Goal: Complete application form: Complete application form

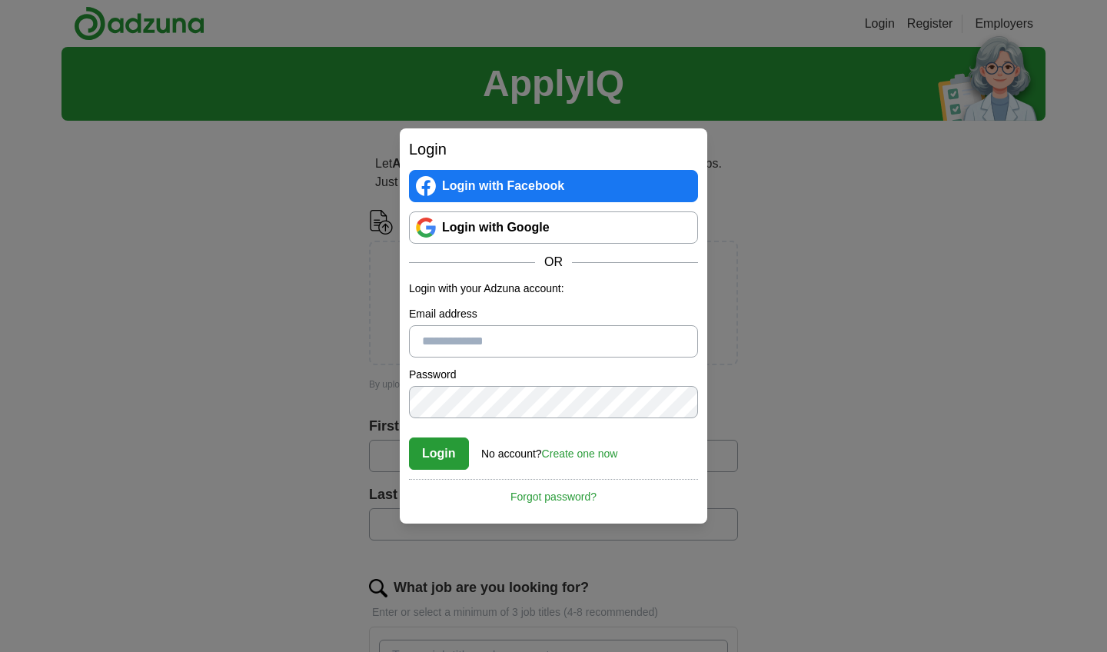
click at [507, 233] on link "Login with Google" at bounding box center [553, 227] width 289 height 32
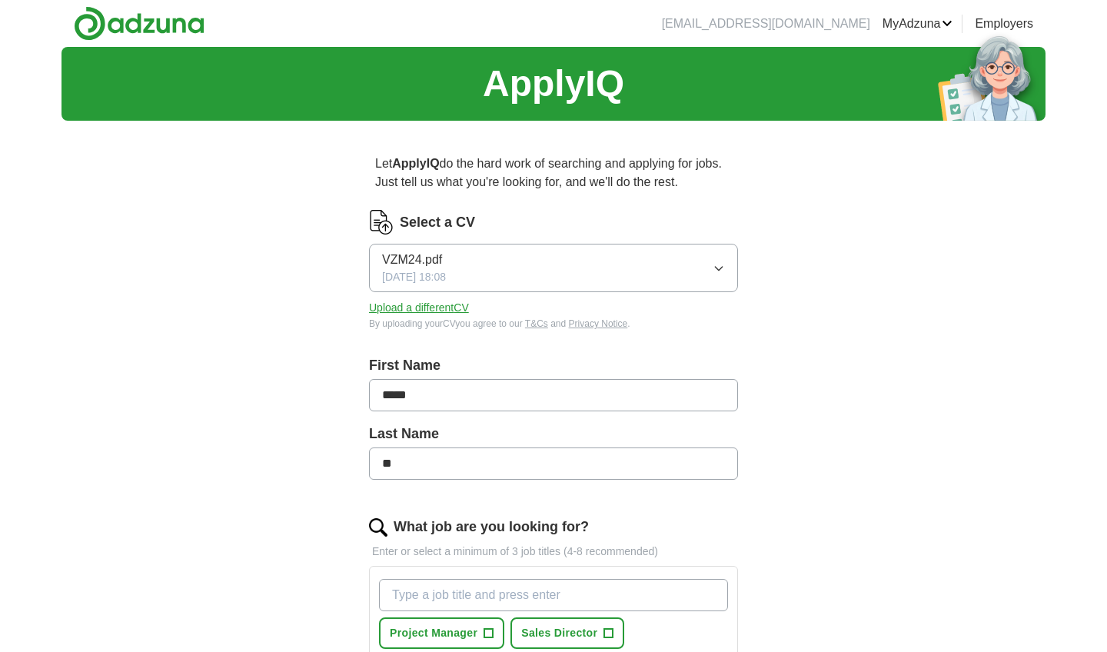
click at [710, 262] on button "VZM24.pdf 08/09/2024, 18:08" at bounding box center [553, 268] width 369 height 48
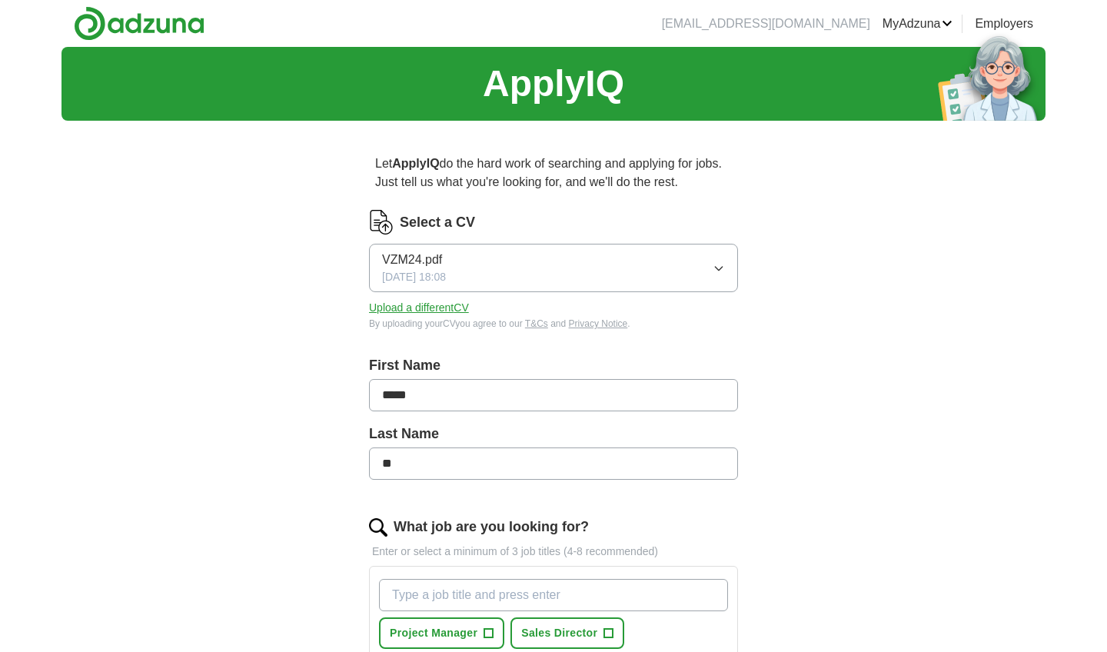
click at [435, 308] on button "Upload a different CV" at bounding box center [419, 308] width 100 height 16
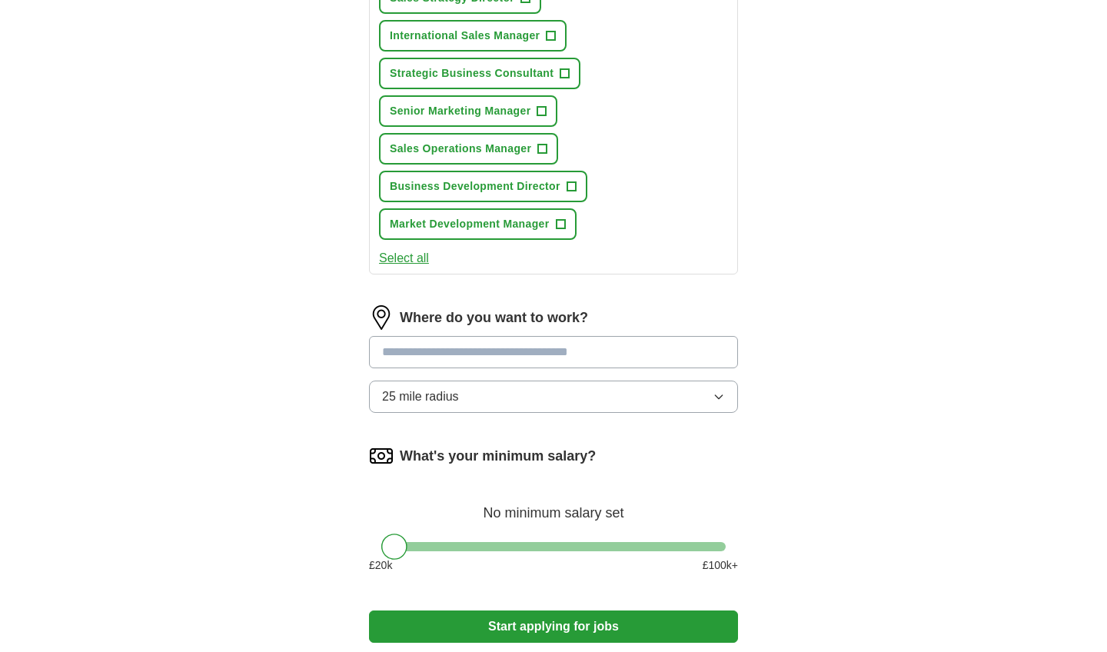
scroll to position [748, 0]
click at [472, 353] on input at bounding box center [553, 351] width 369 height 32
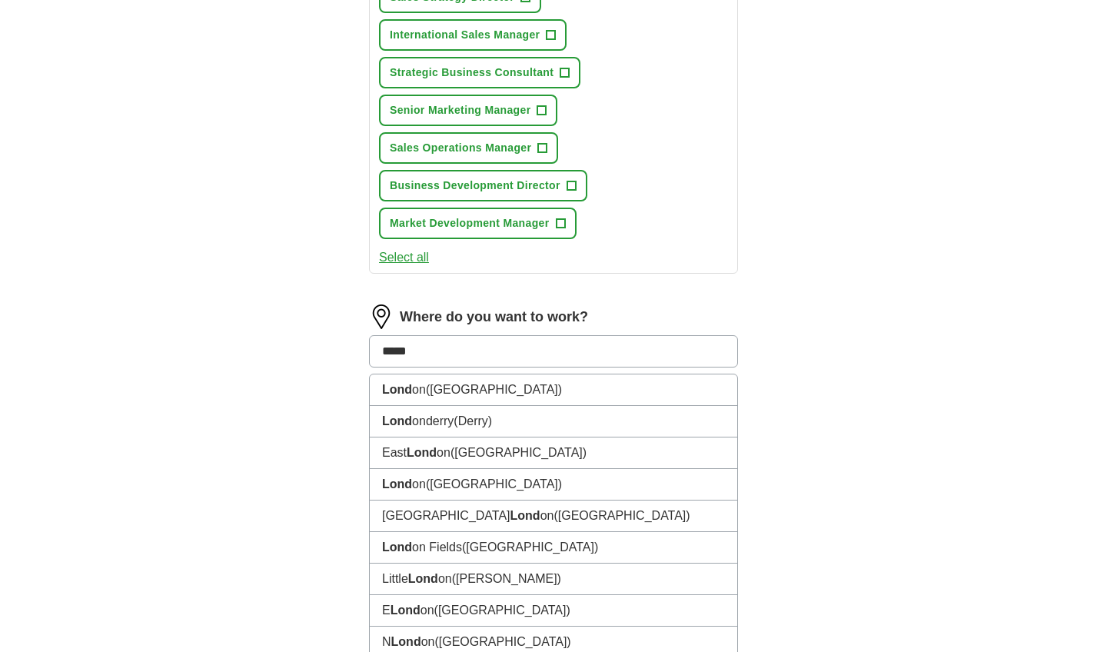
type input "******"
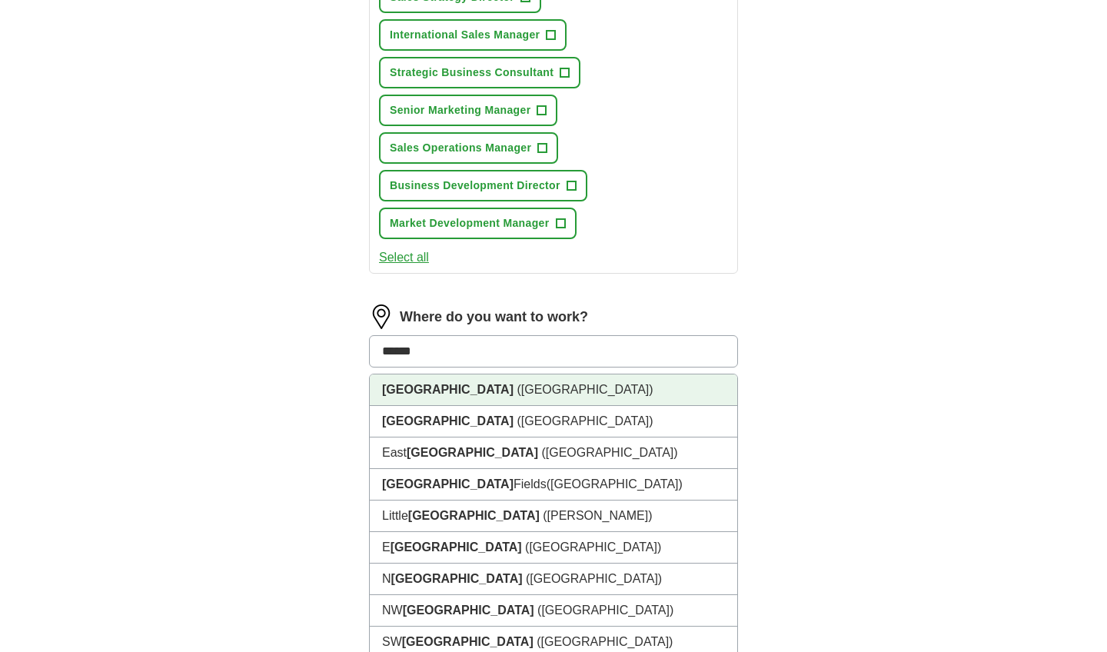
click at [516, 393] on span "(UK)" at bounding box center [584, 389] width 136 height 13
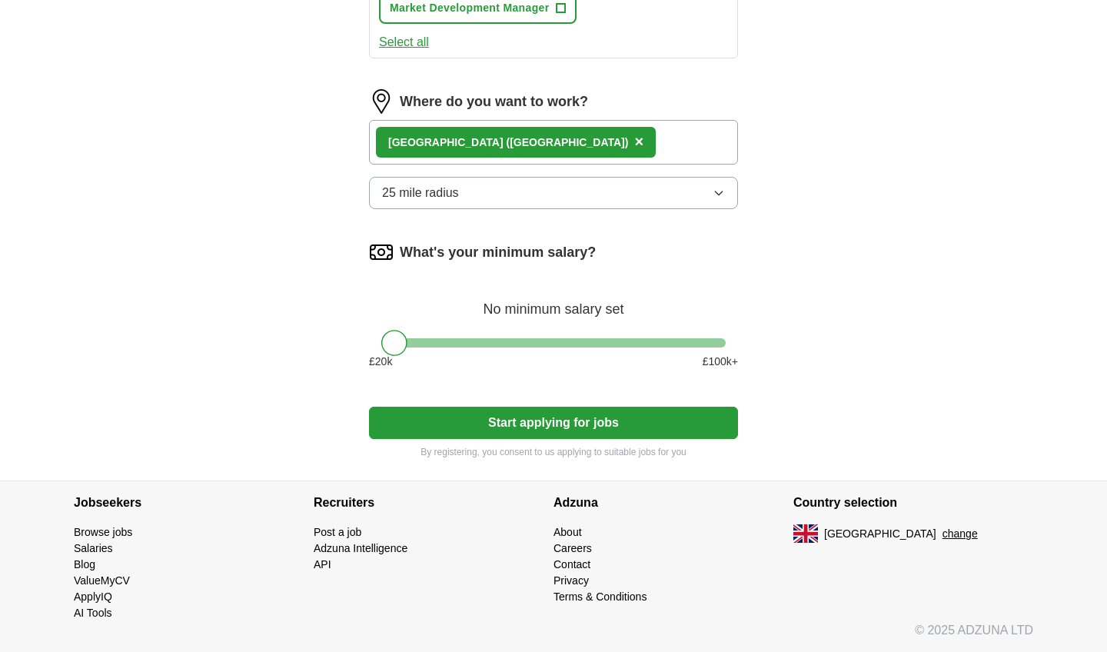
scroll to position [964, 0]
click at [454, 338] on div at bounding box center [553, 342] width 344 height 9
click at [489, 338] on div at bounding box center [553, 342] width 344 height 9
click at [533, 334] on div "What's your minimum salary? At least £ 44k per year £ 20 k £ 100 k+" at bounding box center [553, 311] width 369 height 142
click at [533, 338] on div at bounding box center [553, 342] width 344 height 9
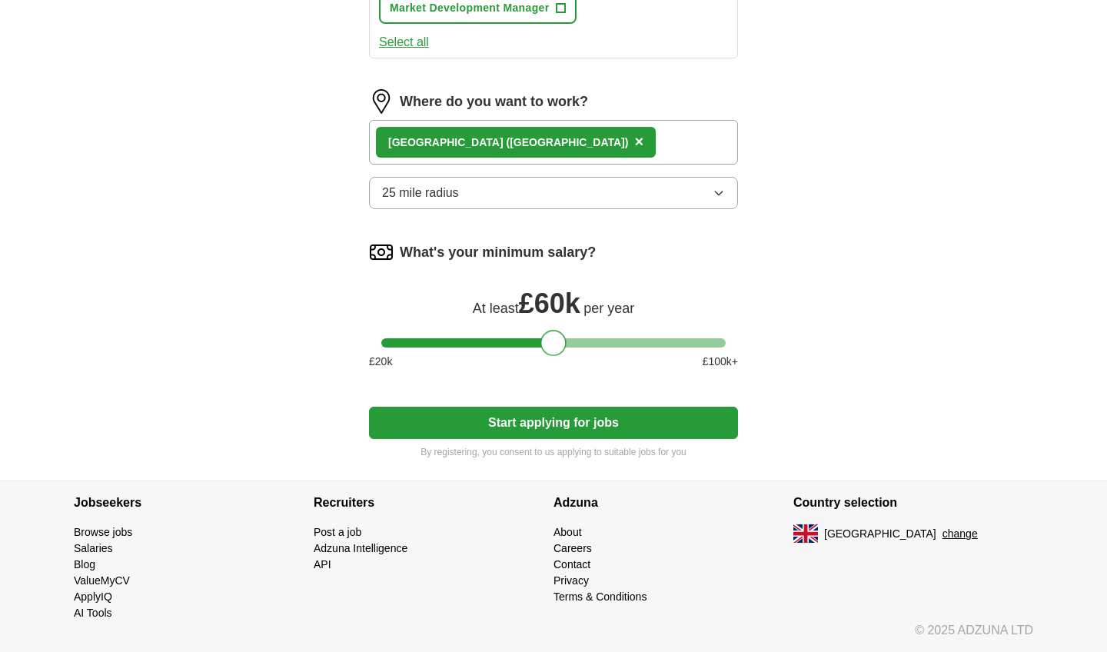
click at [552, 338] on div at bounding box center [553, 342] width 344 height 9
click at [592, 421] on button "Start applying for jobs" at bounding box center [553, 423] width 369 height 32
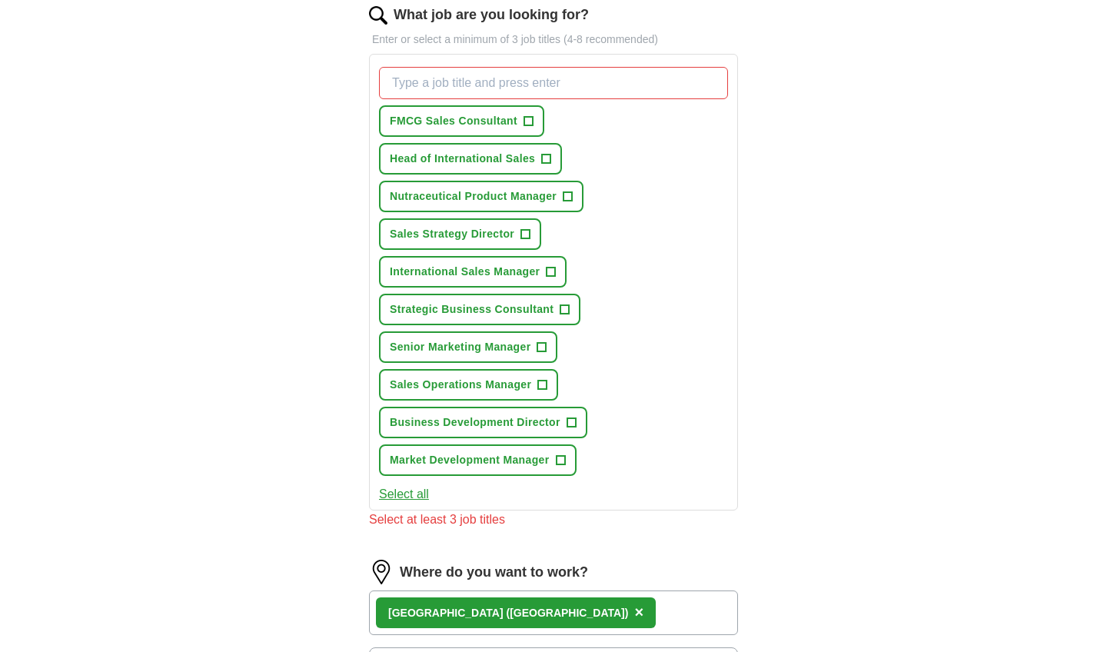
scroll to position [510, 0]
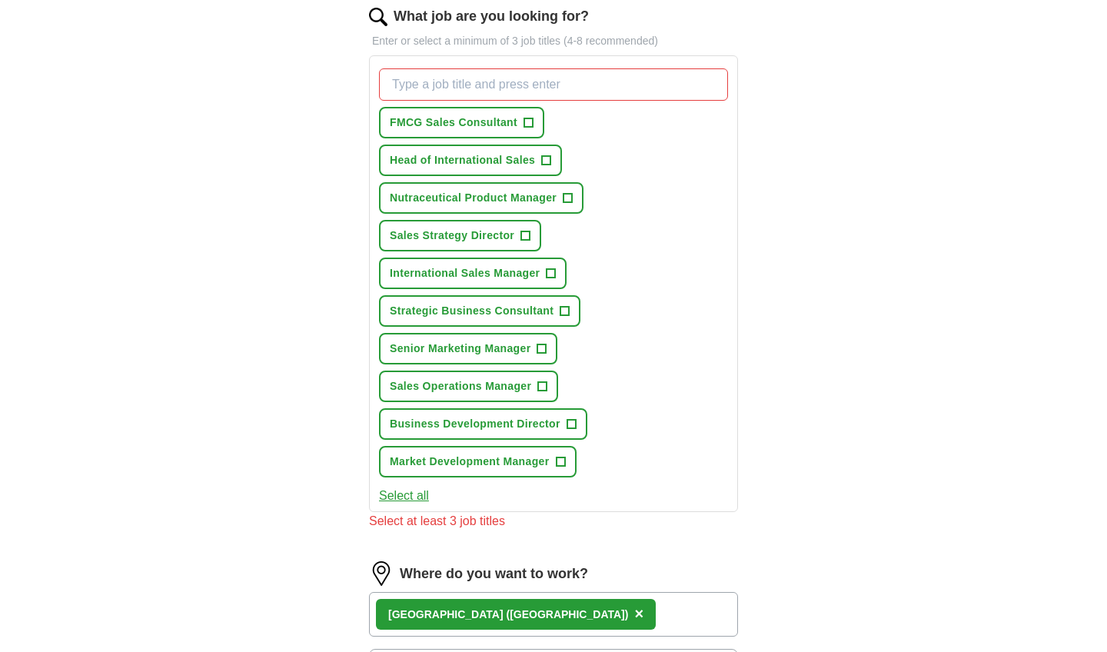
click at [548, 160] on span "+" at bounding box center [546, 160] width 9 height 12
click at [551, 191] on span "Nutraceutical Product Manager" at bounding box center [473, 198] width 167 height 16
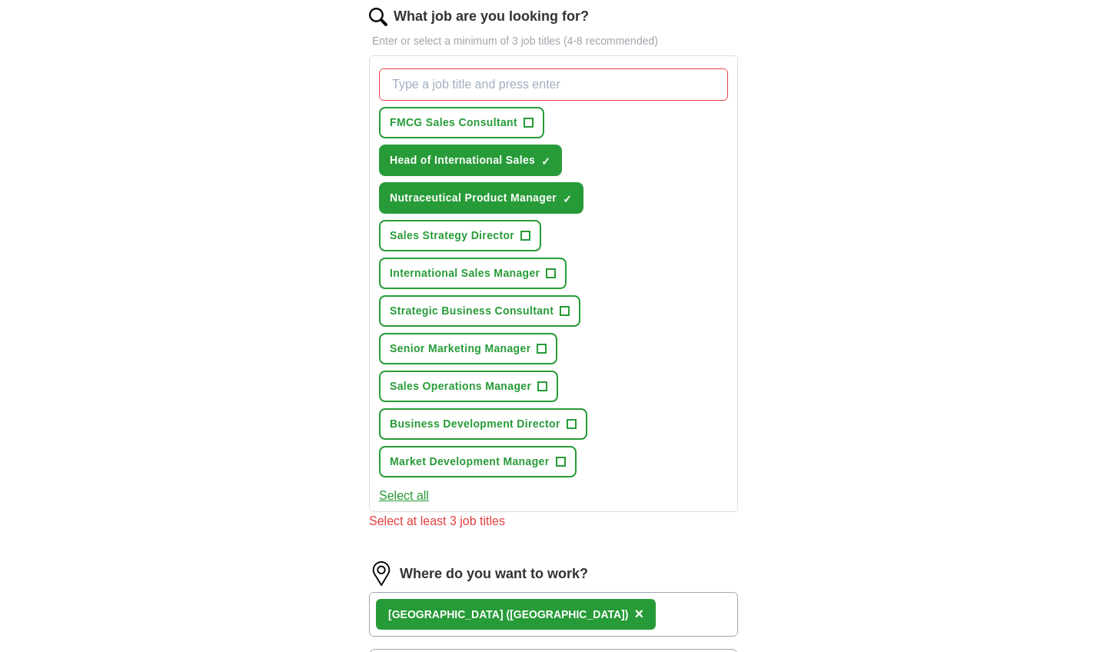
click at [521, 231] on span "+" at bounding box center [525, 236] width 9 height 12
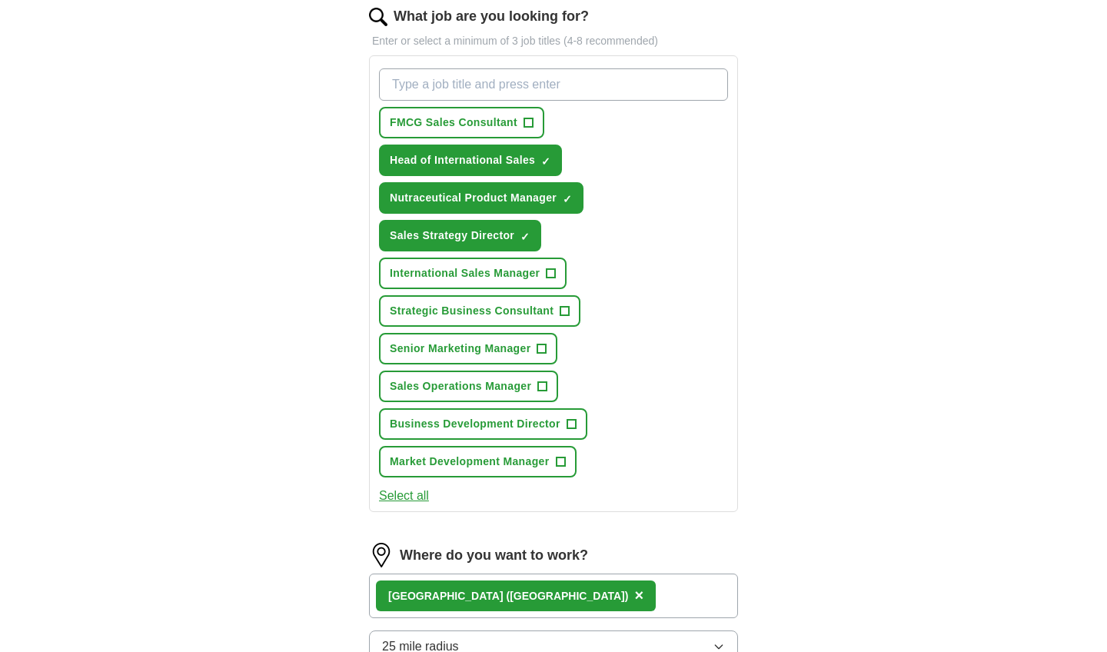
click at [527, 276] on span "International Sales Manager" at bounding box center [465, 273] width 150 height 16
click at [526, 386] on span "Sales Operations Manager" at bounding box center [460, 386] width 141 height 16
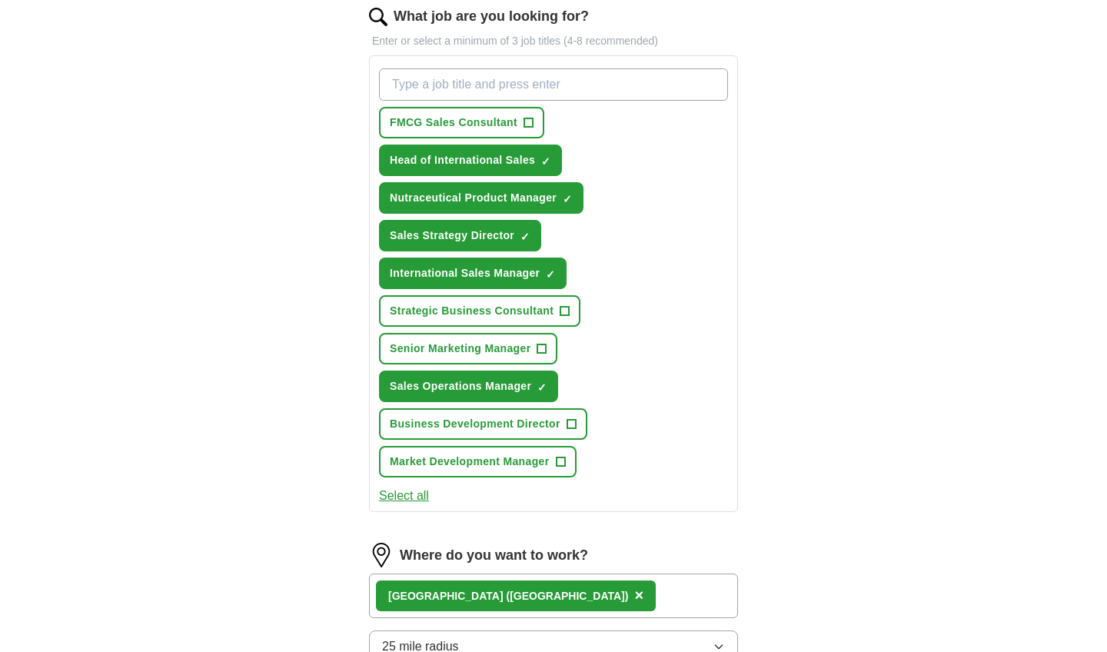
click at [536, 426] on span "Business Development Director" at bounding box center [475, 424] width 171 height 16
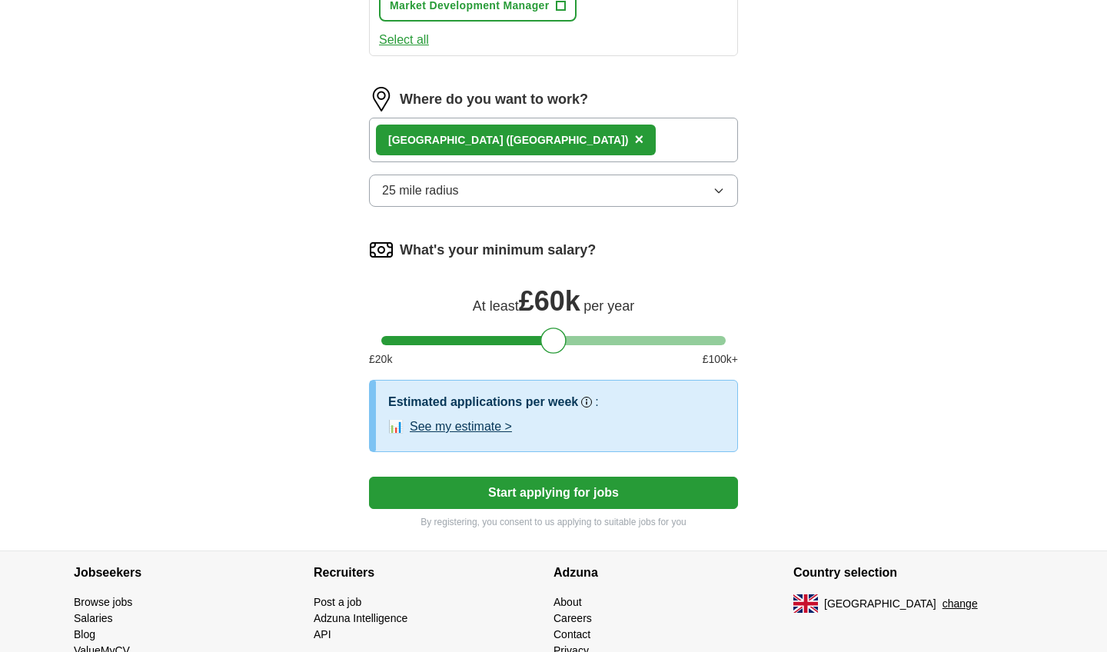
scroll to position [1009, 0]
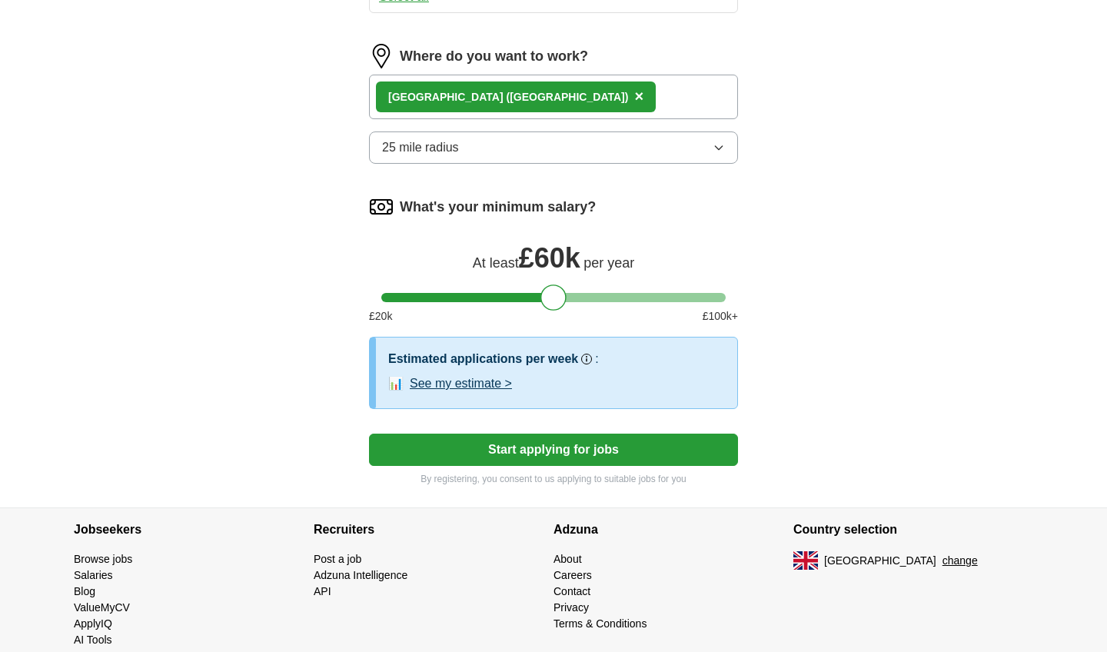
click at [560, 446] on button "Start applying for jobs" at bounding box center [553, 449] width 369 height 32
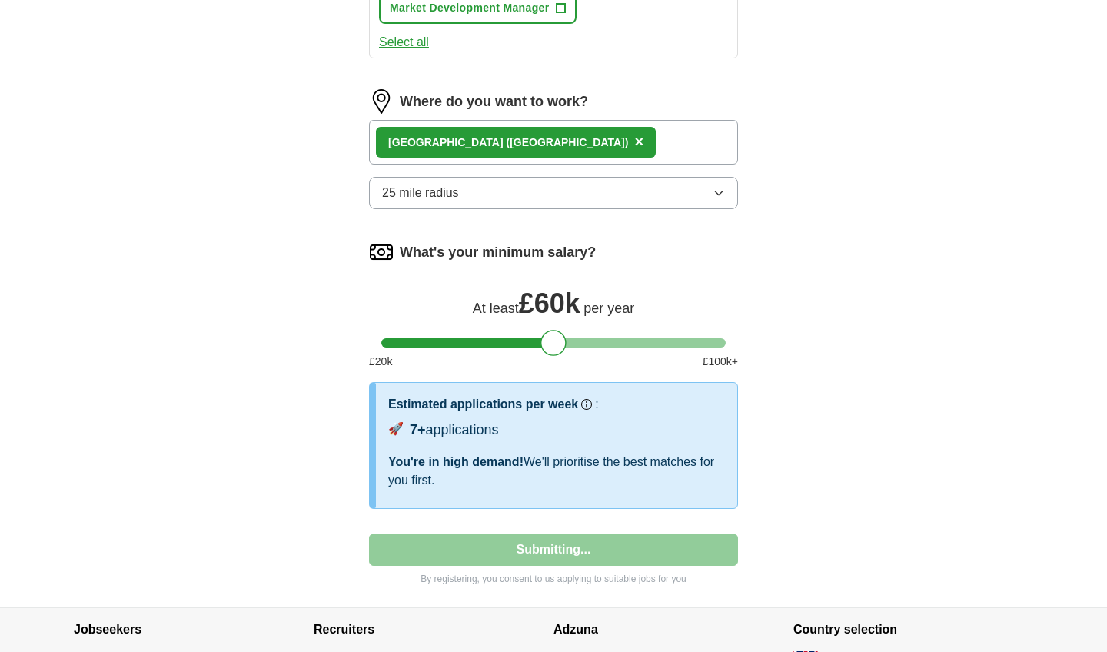
select select "**"
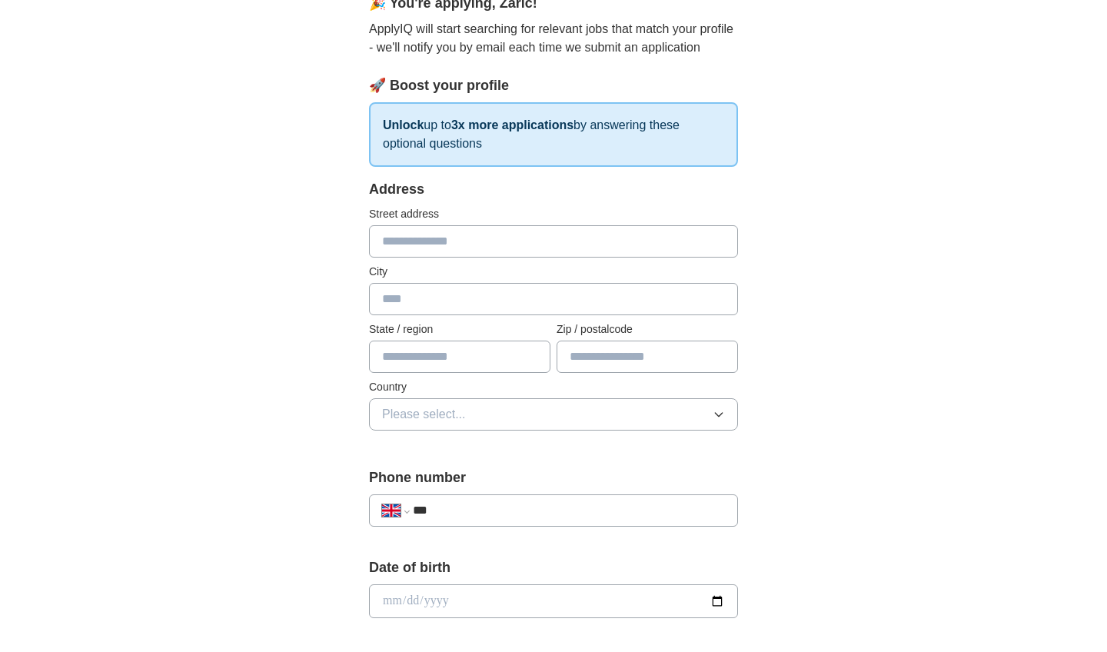
scroll to position [155, 0]
type input "**********"
type input "******"
type input "*******"
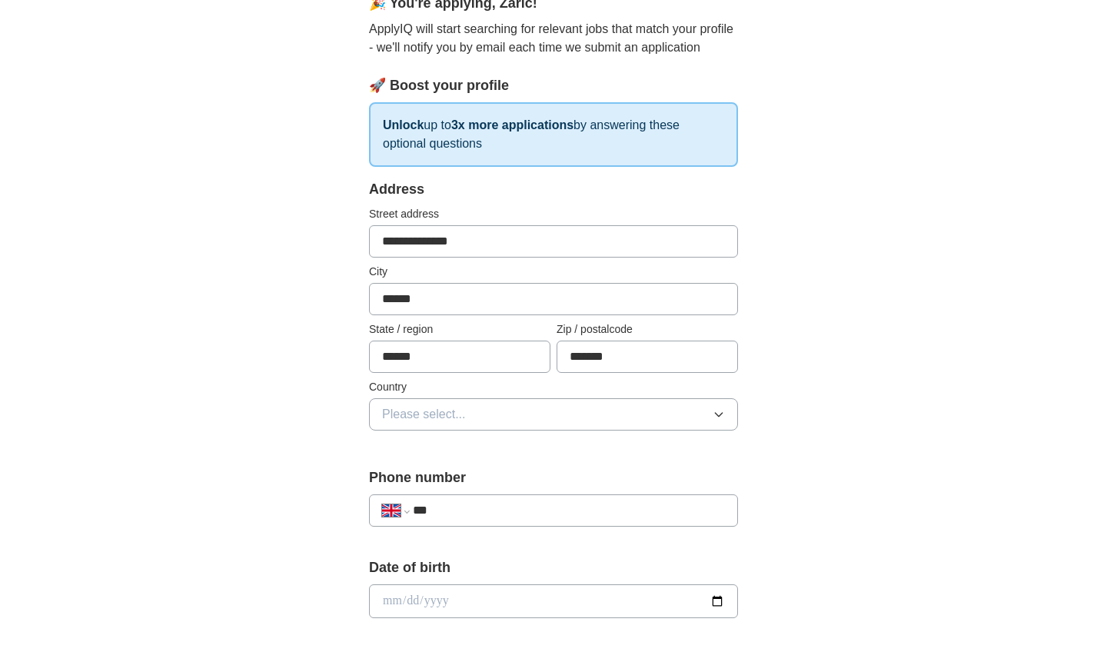
click at [466, 411] on button "Please select..." at bounding box center [553, 414] width 369 height 32
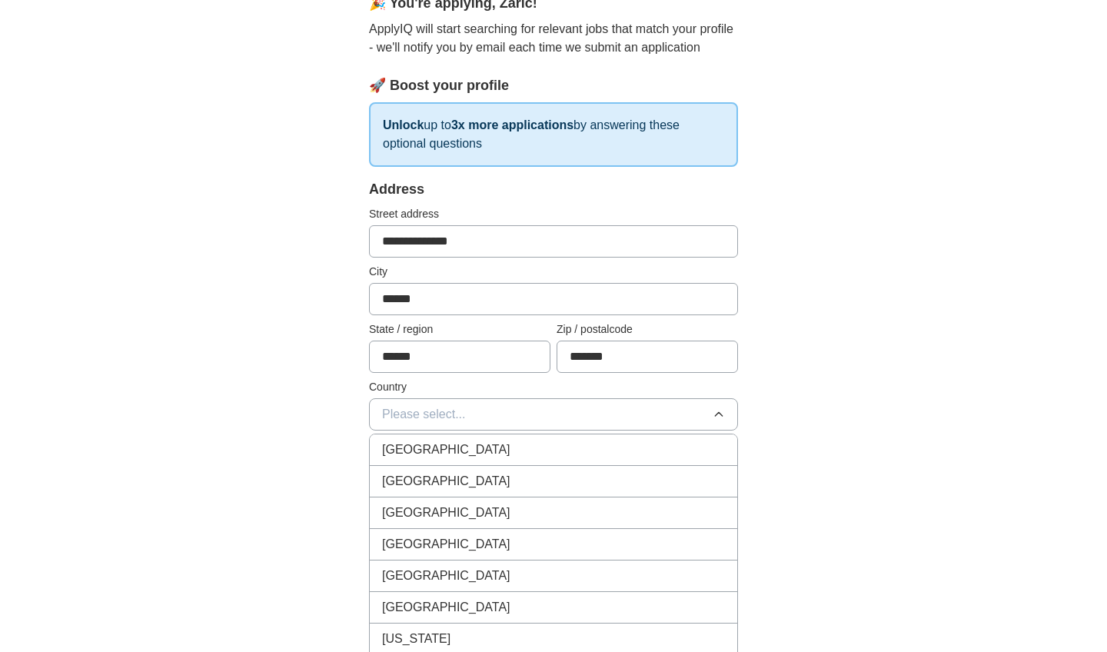
click at [456, 449] on span "[GEOGRAPHIC_DATA]" at bounding box center [446, 449] width 128 height 18
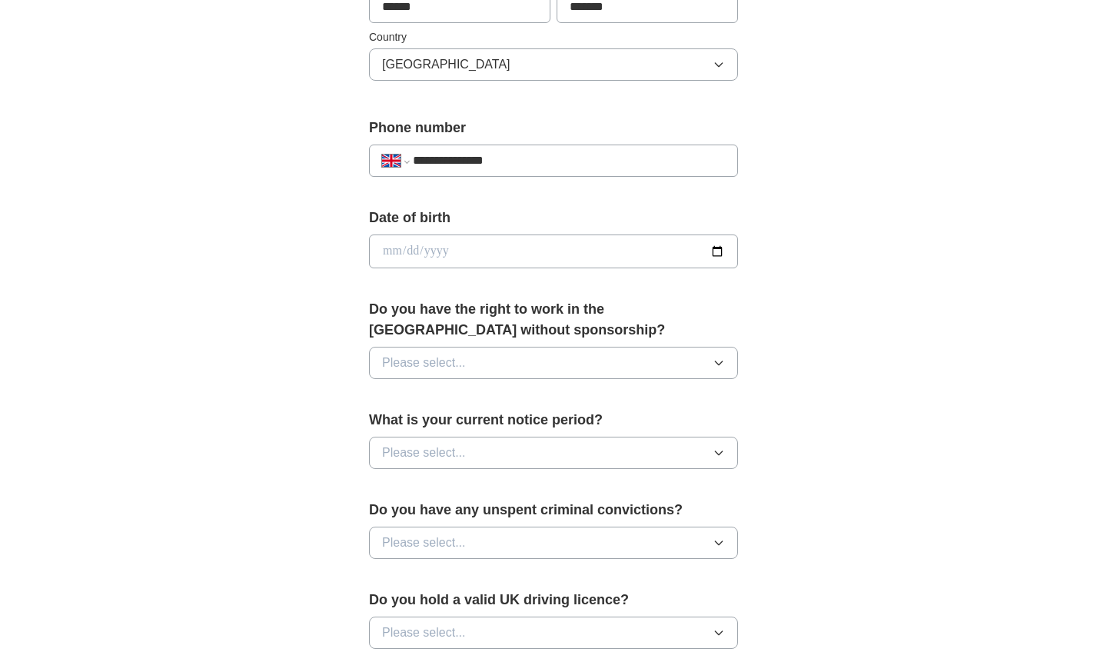
scroll to position [514, 0]
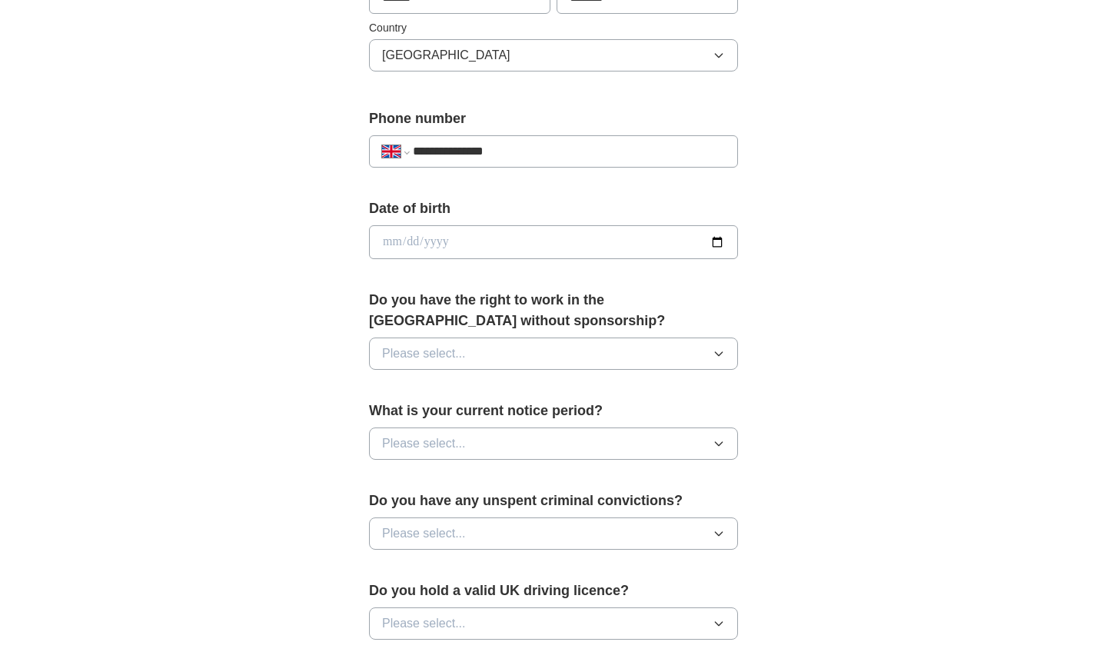
type input "**********"
click at [445, 360] on span "Please select..." at bounding box center [424, 353] width 84 height 18
click at [429, 390] on div "Yes" at bounding box center [553, 389] width 343 height 18
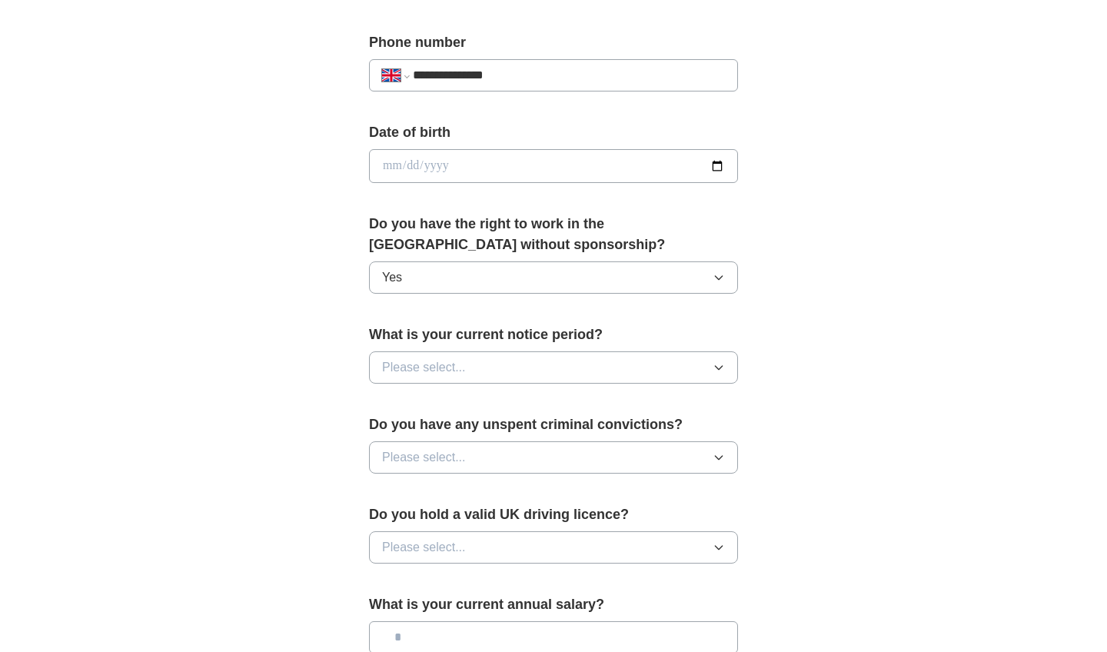
scroll to position [594, 0]
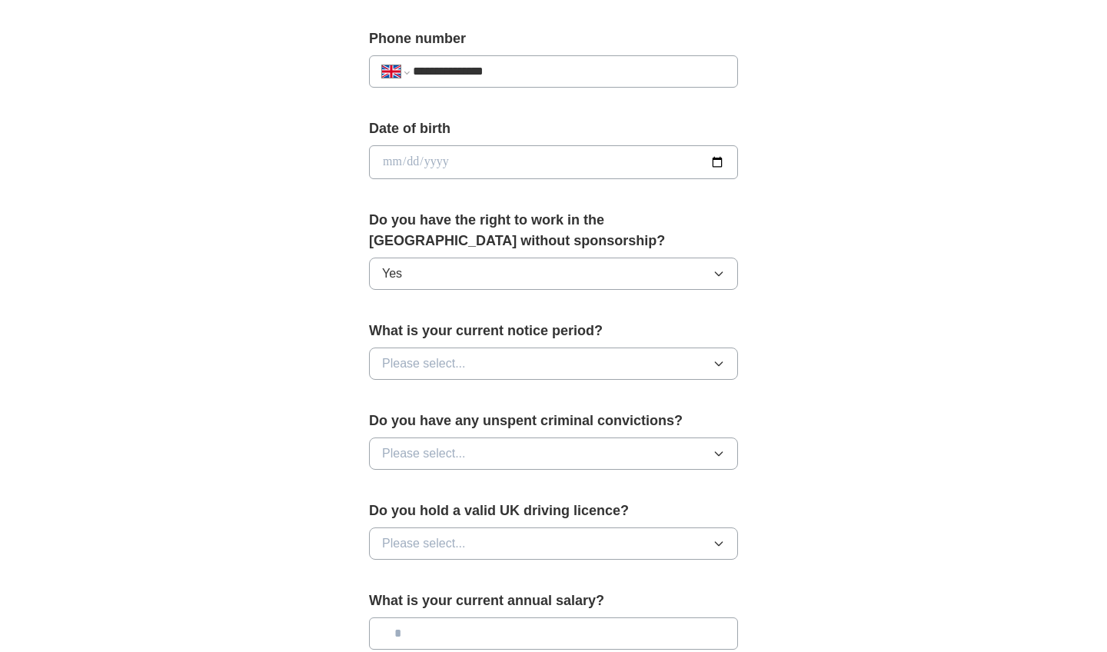
click at [431, 368] on span "Please select..." at bounding box center [424, 363] width 84 height 18
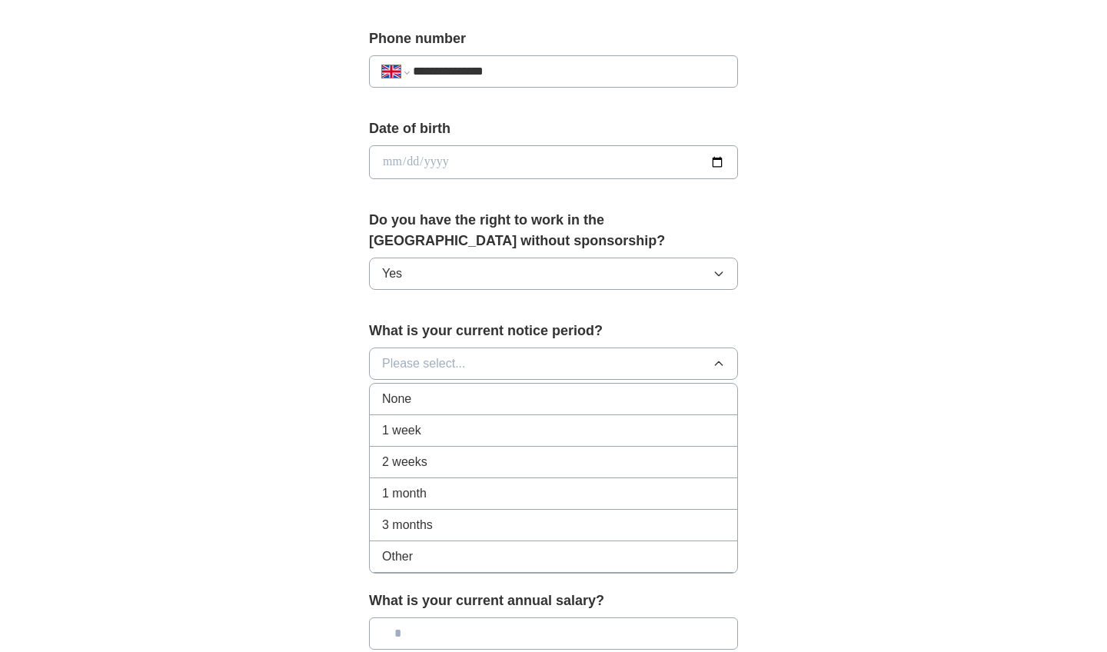
click at [440, 496] on div "1 month" at bounding box center [553, 493] width 343 height 18
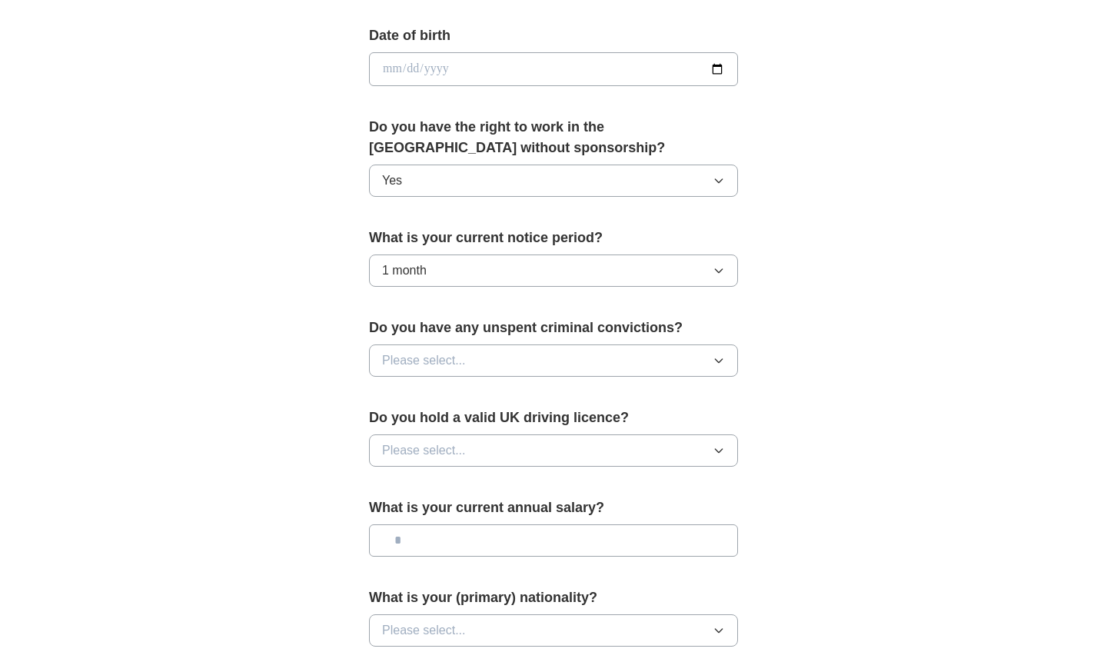
scroll to position [693, 0]
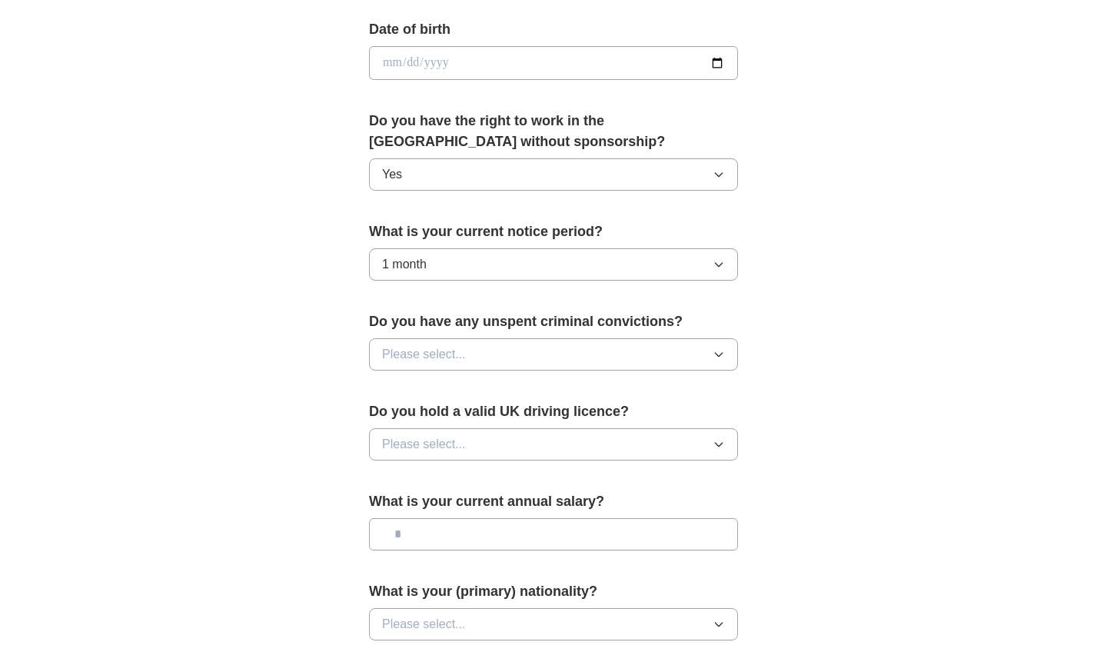
click at [453, 356] on span "Please select..." at bounding box center [424, 354] width 84 height 18
click at [445, 419] on div "No" at bounding box center [553, 421] width 343 height 18
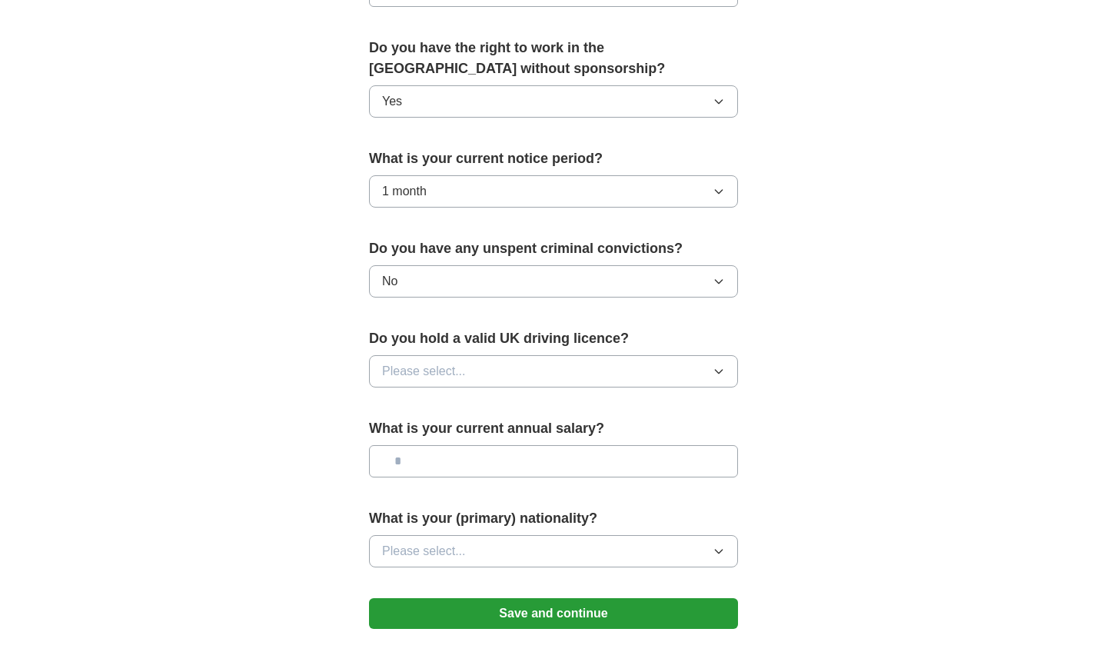
scroll to position [771, 0]
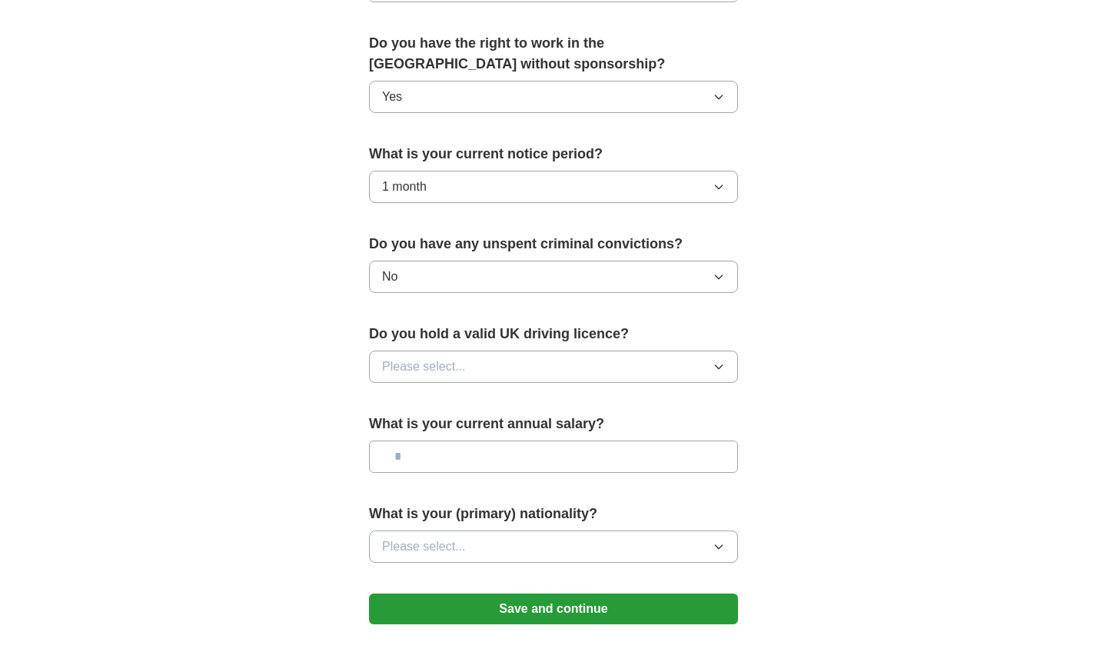
click at [450, 367] on span "Please select..." at bounding box center [424, 366] width 84 height 18
click at [438, 403] on div "Yes" at bounding box center [553, 402] width 343 height 18
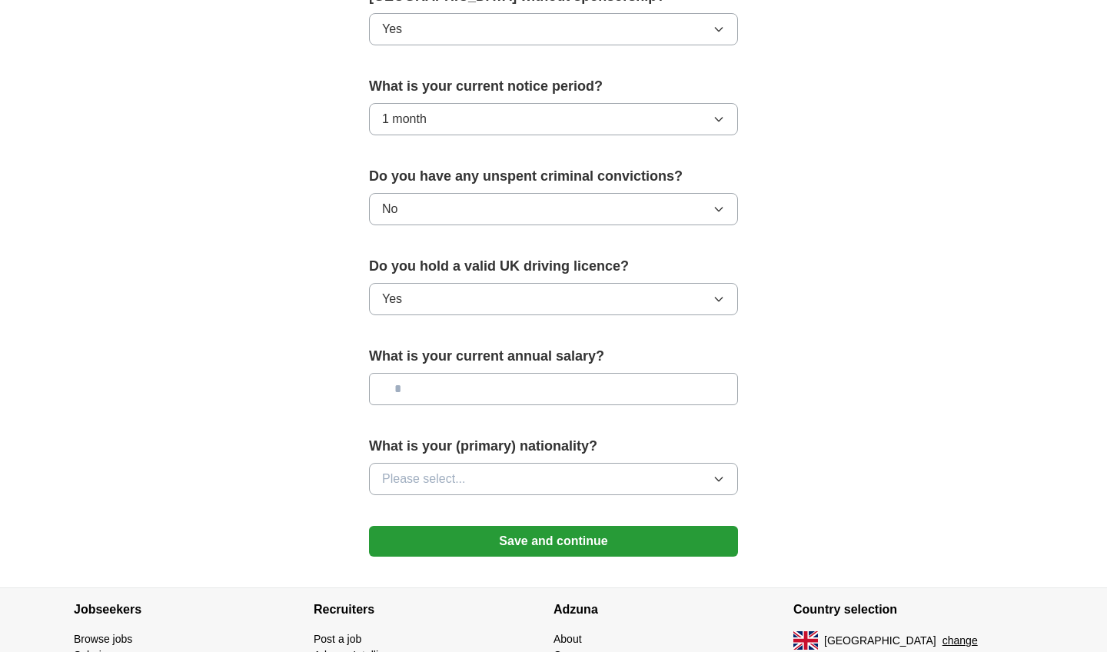
scroll to position [846, 0]
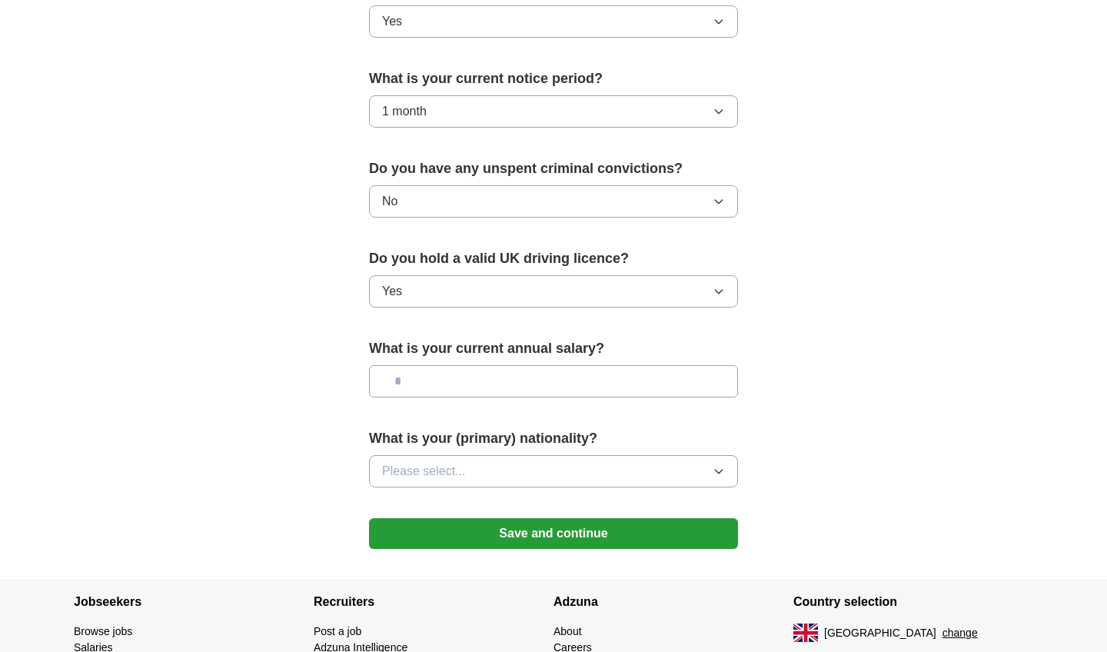
click at [434, 379] on input "text" at bounding box center [553, 381] width 369 height 32
type input "*******"
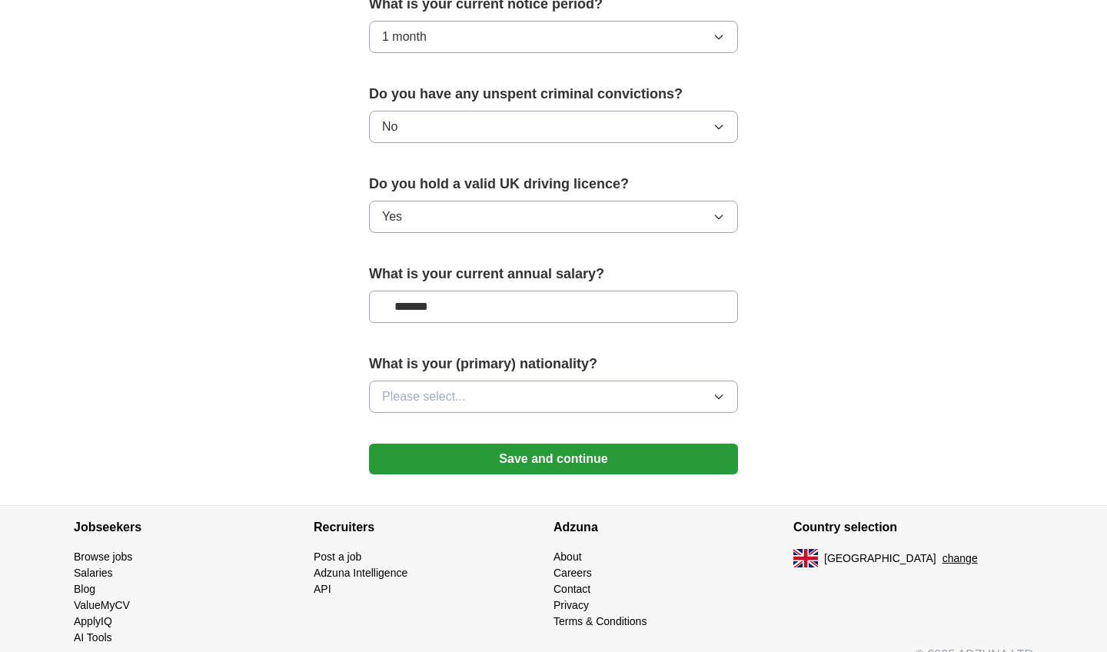
scroll to position [921, 0]
click at [400, 390] on span "Please select..." at bounding box center [424, 396] width 84 height 18
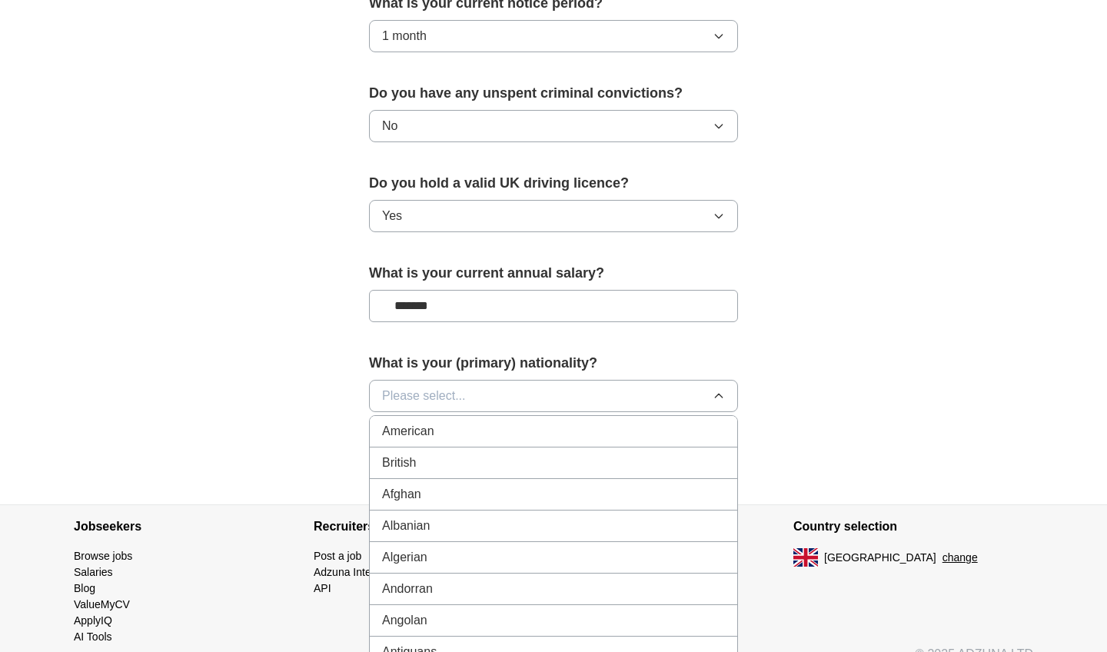
click at [407, 460] on span "British" at bounding box center [399, 462] width 34 height 18
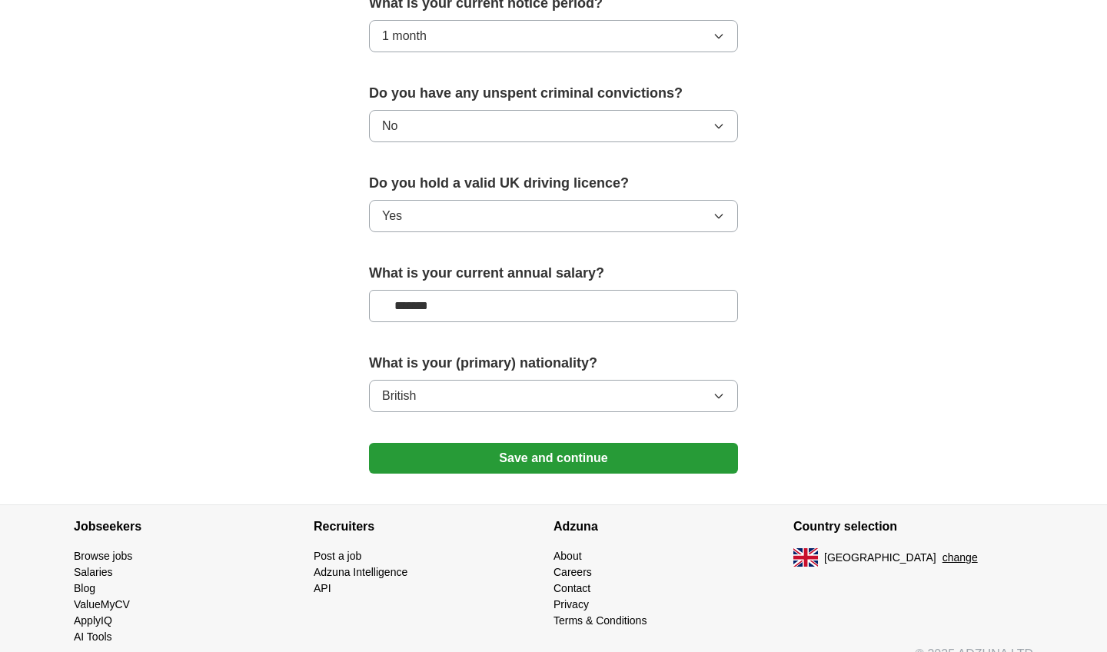
click at [537, 457] on button "Save and continue" at bounding box center [553, 458] width 369 height 31
